Goal: Communication & Community: Answer question/provide support

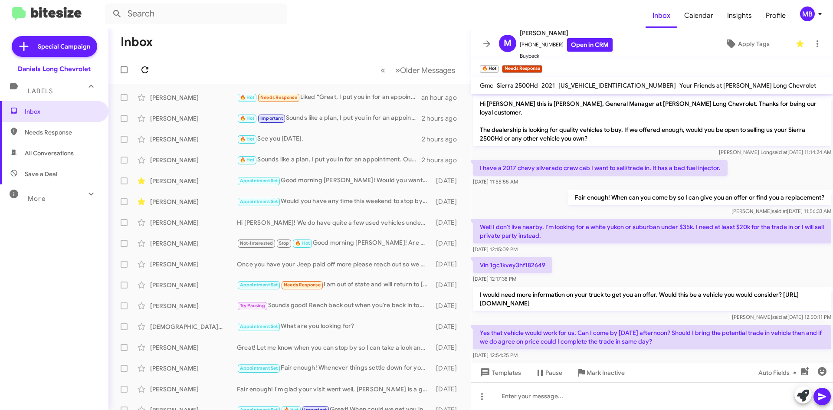
scroll to position [141, 0]
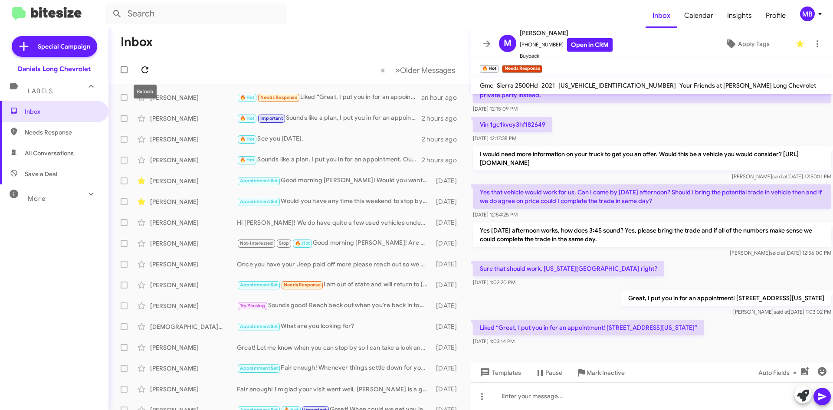
click at [143, 72] on icon at bounding box center [145, 70] width 10 height 10
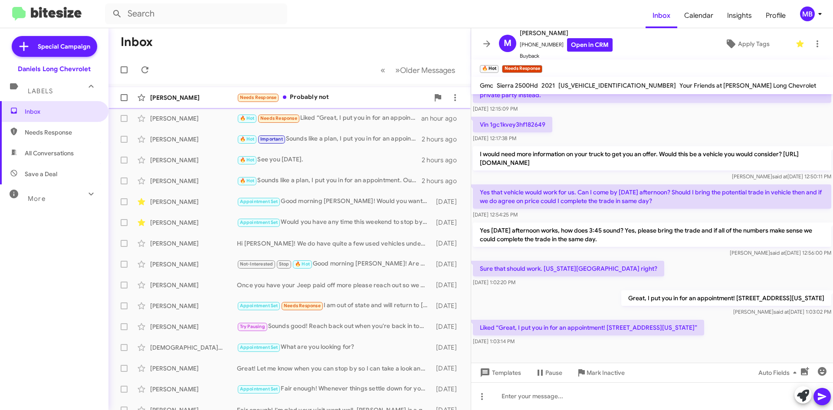
click at [356, 88] on span "[PERSON_NAME] Needs Response Probably not 19 minutes ago" at bounding box center [289, 97] width 362 height 21
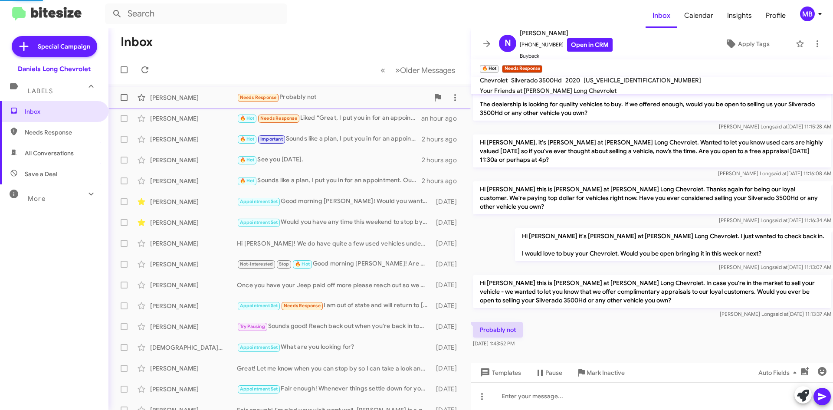
scroll to position [8, 0]
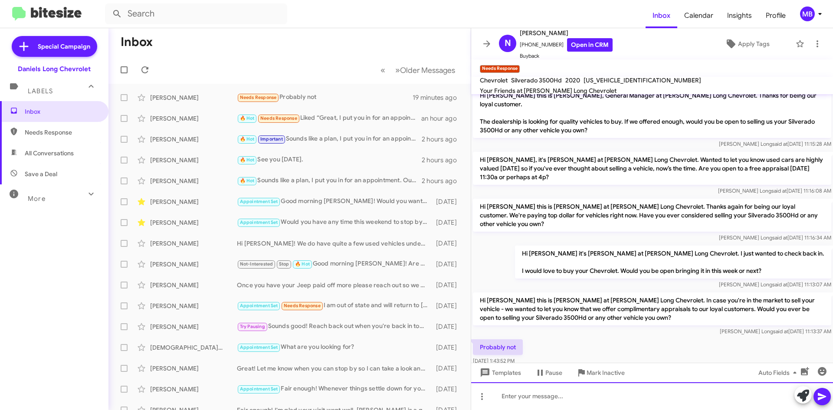
click at [590, 394] on div at bounding box center [652, 396] width 362 height 28
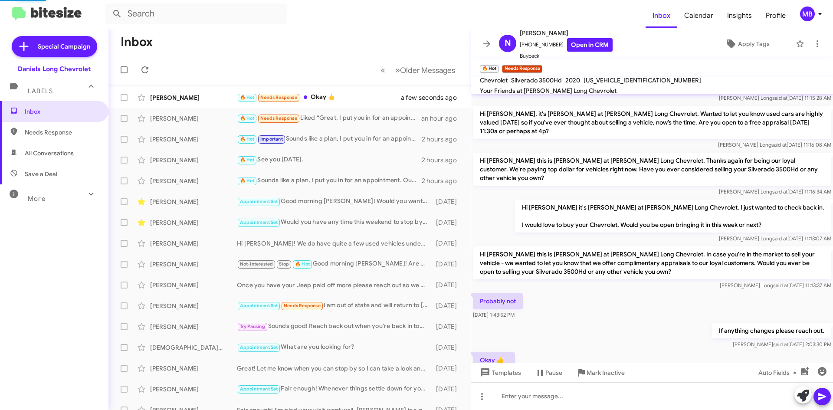
scroll to position [72, 0]
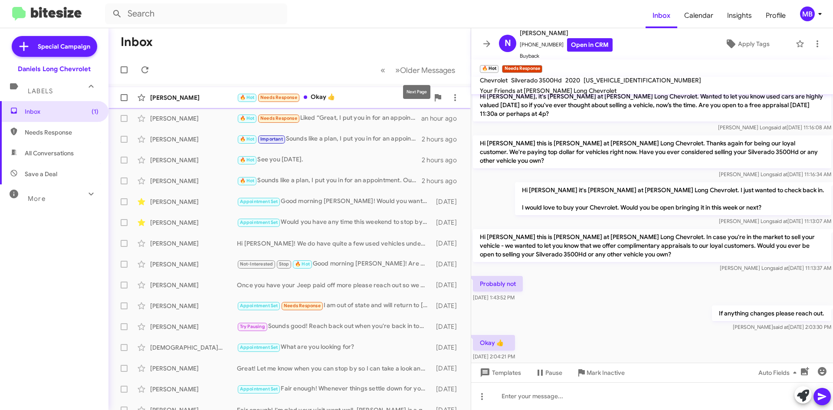
click at [379, 97] on div "🔥 Hot Needs Response Okay 👍" at bounding box center [333, 97] width 192 height 10
click at [589, 368] on span "Mark Inactive" at bounding box center [606, 373] width 38 height 16
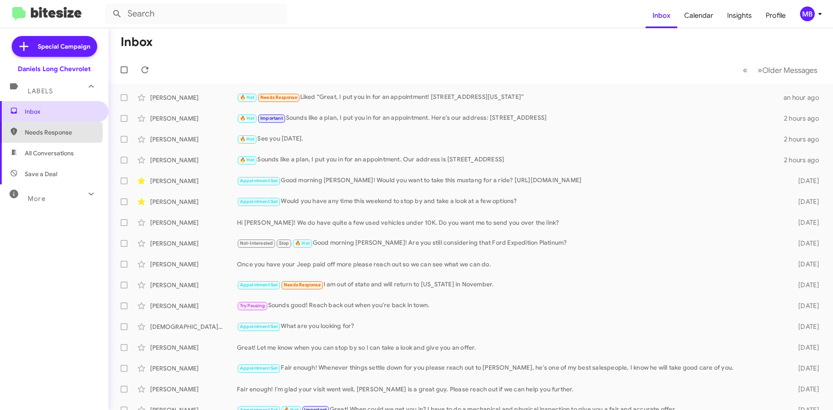
click at [44, 115] on span "Inbox" at bounding box center [62, 111] width 74 height 9
